Goal: Task Accomplishment & Management: Complete application form

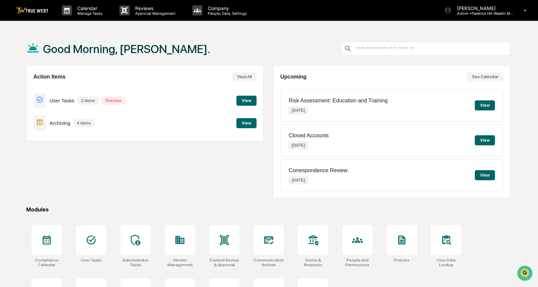
click at [237, 100] on button "View" at bounding box center [246, 101] width 20 height 10
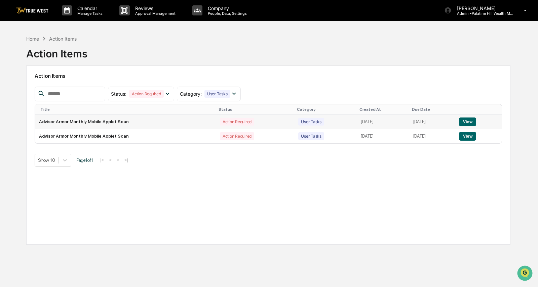
click at [476, 123] on button "View" at bounding box center [467, 122] width 17 height 9
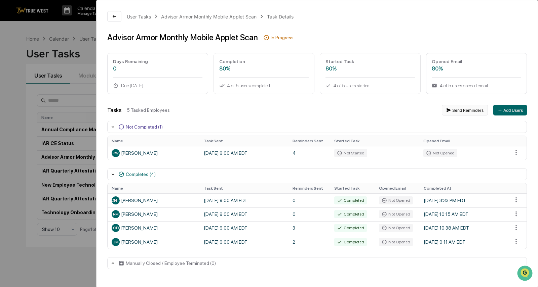
click at [454, 107] on button "Send Reminders" at bounding box center [465, 110] width 46 height 11
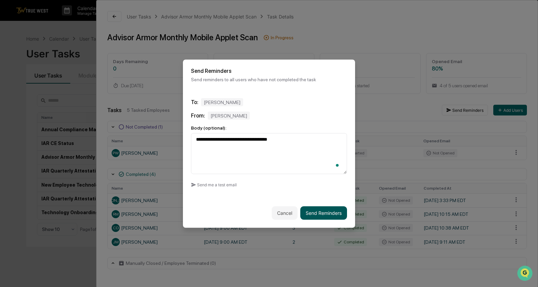
type textarea "**********"
click at [336, 215] on button "Send Reminders" at bounding box center [323, 212] width 47 height 13
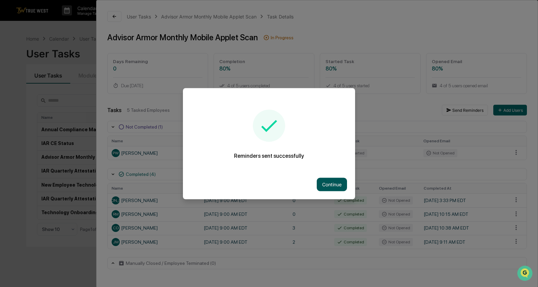
click at [328, 187] on button "Continue" at bounding box center [332, 184] width 30 height 13
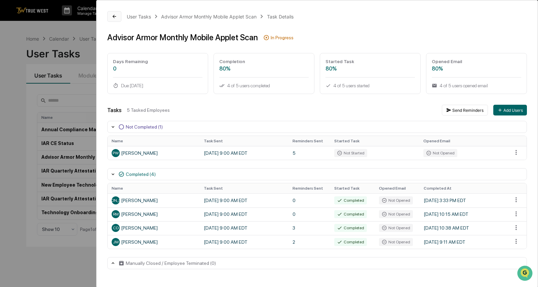
click at [116, 16] on icon at bounding box center [114, 16] width 5 height 5
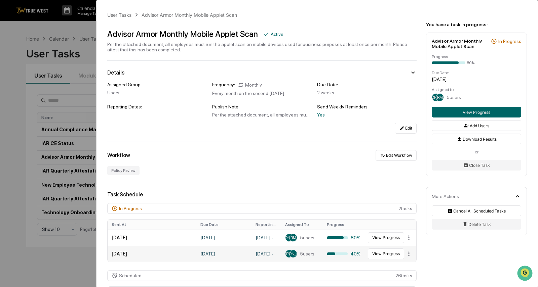
click at [208, 256] on td "[DATE]" at bounding box center [223, 254] width 55 height 16
click at [379, 258] on button "View Progress" at bounding box center [386, 254] width 36 height 11
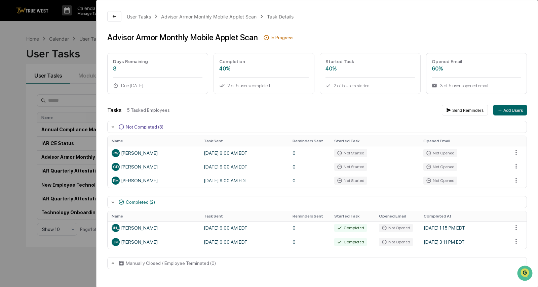
click at [219, 18] on div "Advisor Armor Monthly Mobile Applet Scan" at bounding box center [208, 17] width 95 height 6
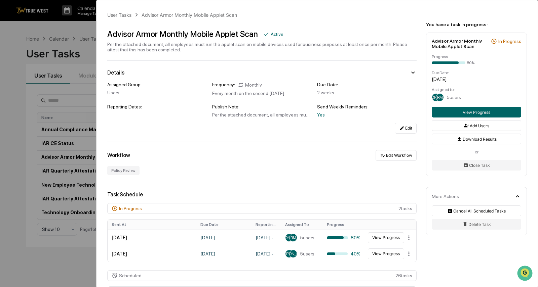
click at [61, 69] on div "User Tasks Advisor Armor Monthly Mobile Applet Scan Advisor Armor Monthly Mobil…" at bounding box center [269, 143] width 538 height 287
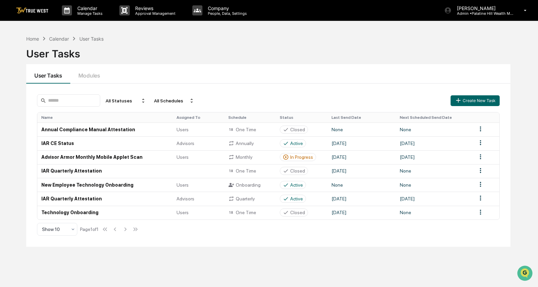
click at [66, 36] on div "Calendar" at bounding box center [59, 39] width 20 height 6
click at [64, 40] on div "Calendar" at bounding box center [59, 39] width 20 height 6
click at [483, 17] on div "[PERSON_NAME] Admin • [GEOGRAPHIC_DATA] Wealth Management" at bounding box center [487, 10] width 101 height 21
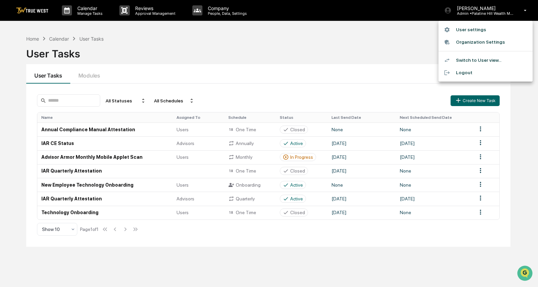
click at [465, 55] on li "Switch to User view..." at bounding box center [485, 60] width 94 height 12
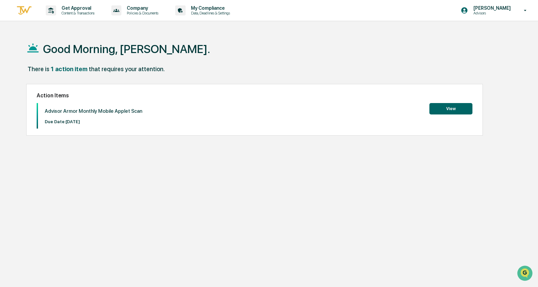
click at [441, 105] on button "View" at bounding box center [450, 108] width 43 height 11
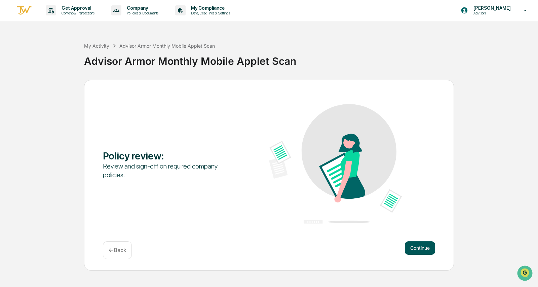
click at [428, 252] on button "Continue" at bounding box center [420, 248] width 30 height 13
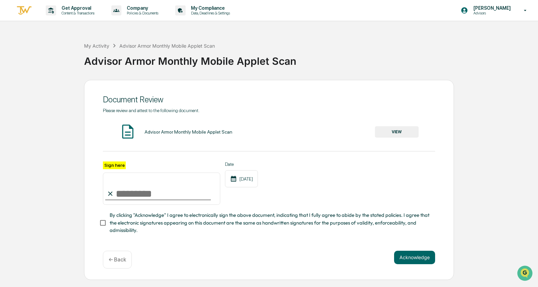
click at [117, 167] on label "Sign here" at bounding box center [114, 166] width 23 height 8
click at [117, 173] on input "Sign here" at bounding box center [161, 189] width 117 height 32
click at [123, 194] on input "Sign here" at bounding box center [161, 189] width 117 height 32
type input "**********"
click at [385, 132] on button "VIEW" at bounding box center [397, 131] width 44 height 11
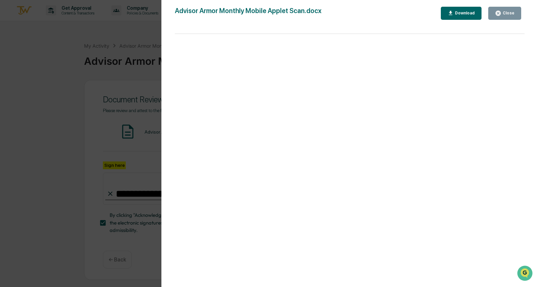
click at [117, 97] on div "Version History [DATE] 09:21 PM [PERSON_NAME] Advisor Armor Monthly Mobile Appl…" at bounding box center [269, 143] width 538 height 287
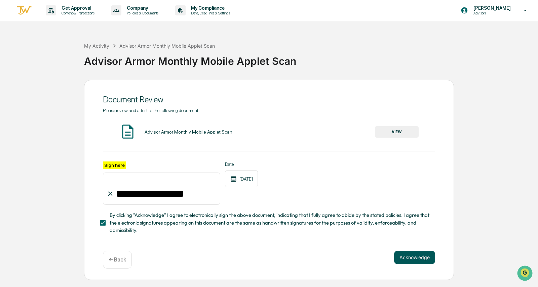
click at [403, 258] on button "Acknowledge" at bounding box center [414, 257] width 41 height 13
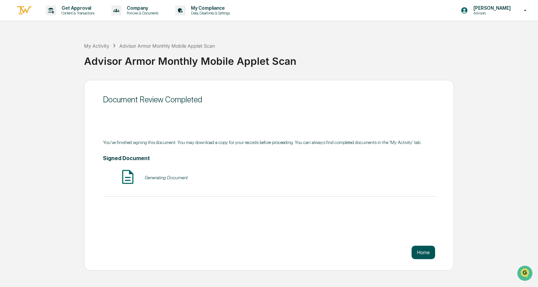
click at [403, 258] on div "Home" at bounding box center [269, 252] width 332 height 13
click at [421, 253] on button "Home" at bounding box center [423, 252] width 24 height 13
